Goal: Information Seeking & Learning: Compare options

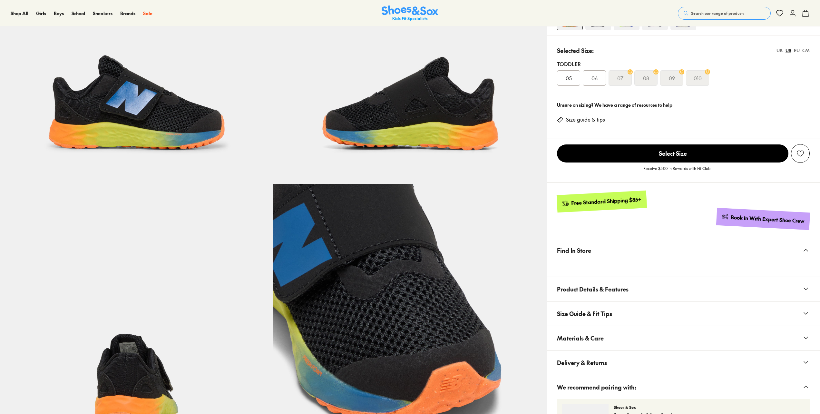
select select "*"
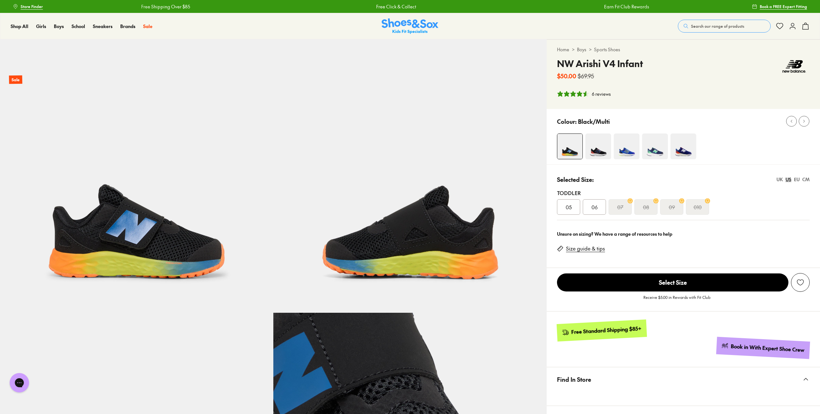
click at [696, 210] on s "010" at bounding box center [697, 207] width 8 height 8
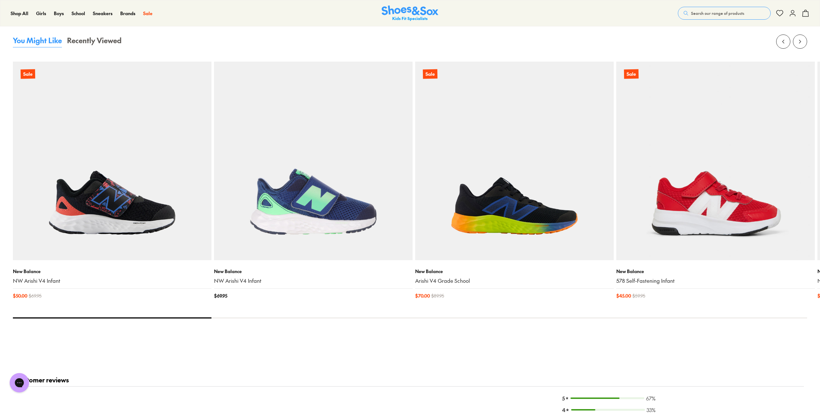
scroll to position [870, 0]
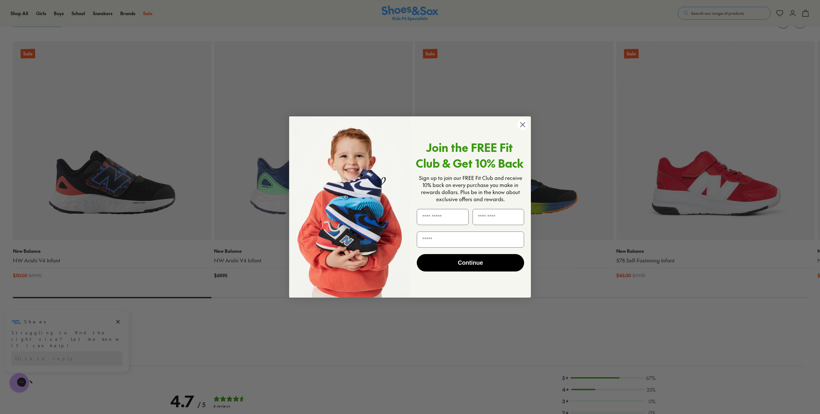
click at [521, 123] on icon "Close dialog" at bounding box center [522, 124] width 5 height 5
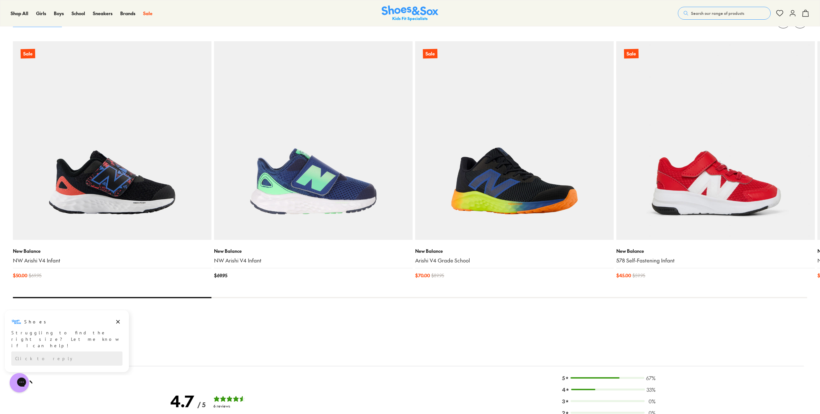
click at [504, 203] on img at bounding box center [514, 140] width 198 height 198
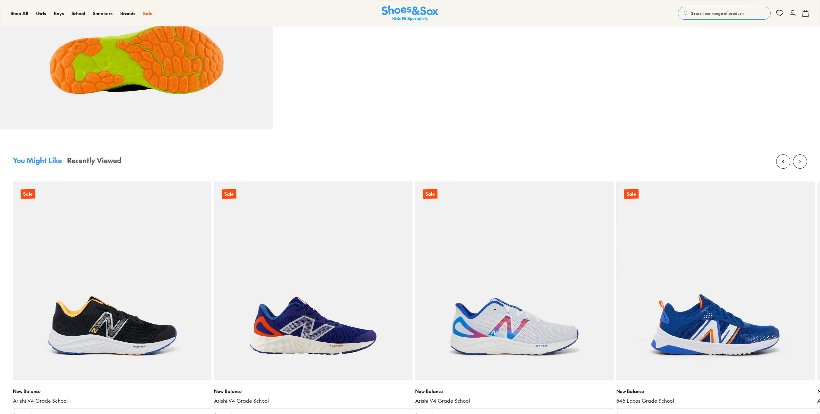
scroll to position [838, 0]
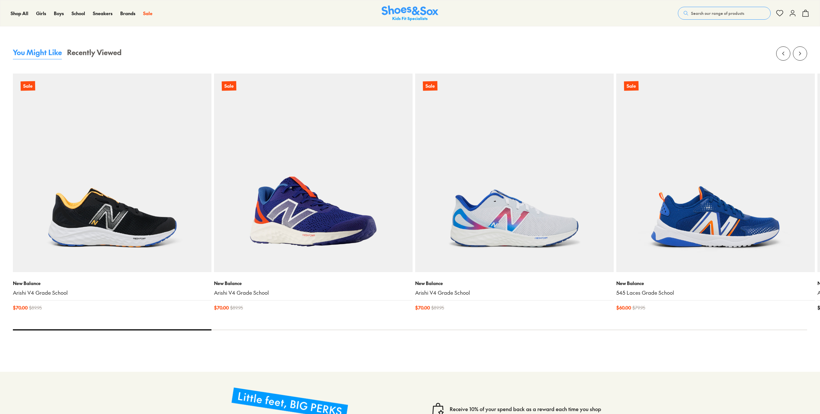
select select "*"
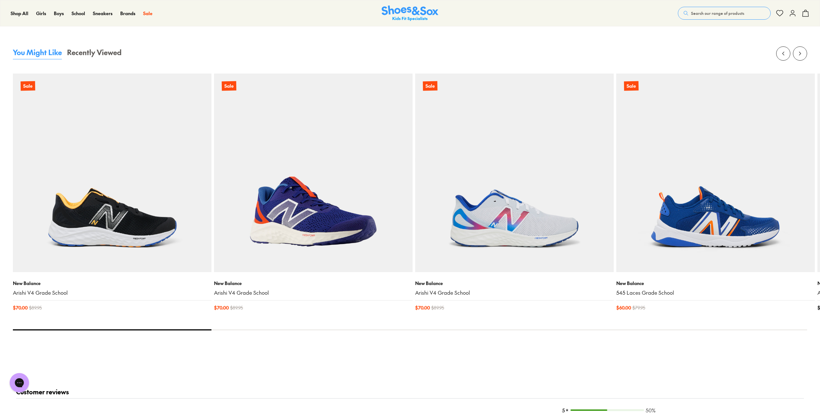
scroll to position [0, 0]
click at [295, 222] on img at bounding box center [313, 172] width 198 height 198
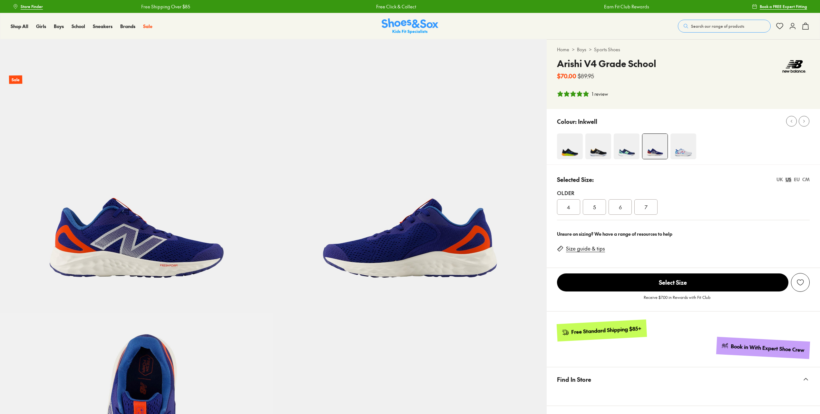
select select "*"
click at [617, 159] on img at bounding box center [624, 146] width 26 height 26
click at [572, 149] on img at bounding box center [570, 146] width 26 height 26
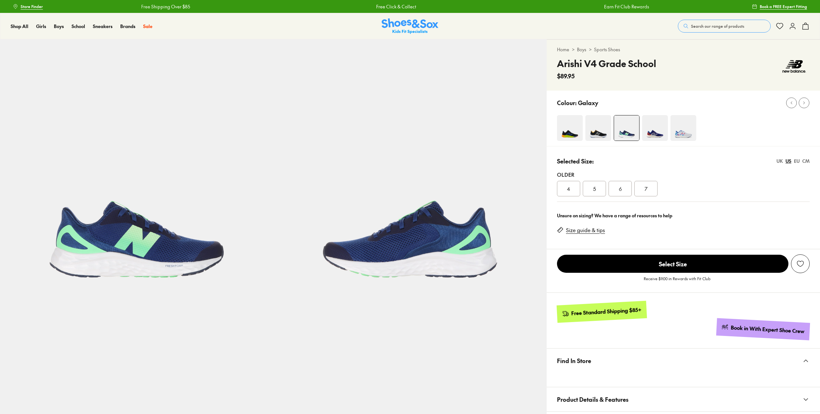
select select "*"
click at [648, 134] on img at bounding box center [655, 128] width 26 height 26
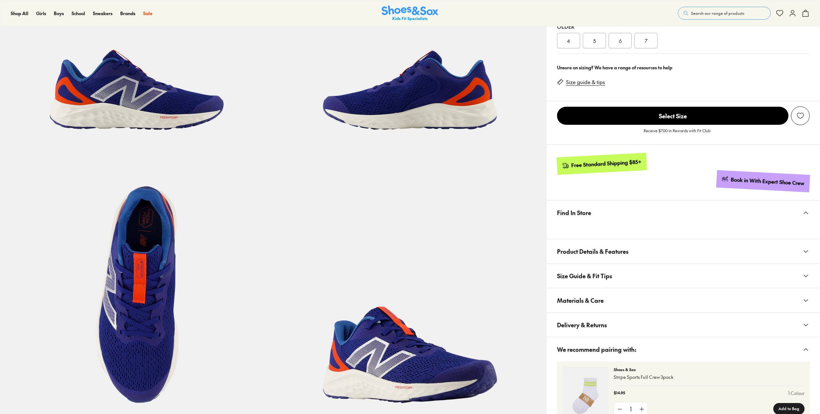
select select "*"
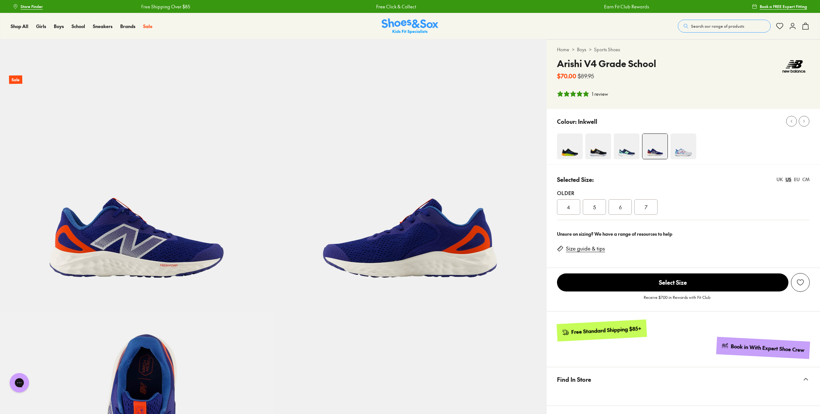
drag, startPoint x: 473, startPoint y: 256, endPoint x: 471, endPoint y: 159, distance: 97.6
click at [310, 151] on img at bounding box center [409, 175] width 273 height 273
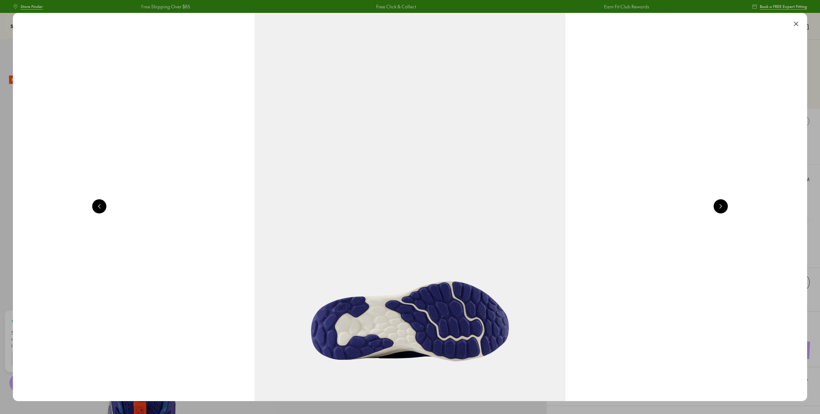
scroll to position [0, 1593]
